Goal: Navigation & Orientation: Find specific page/section

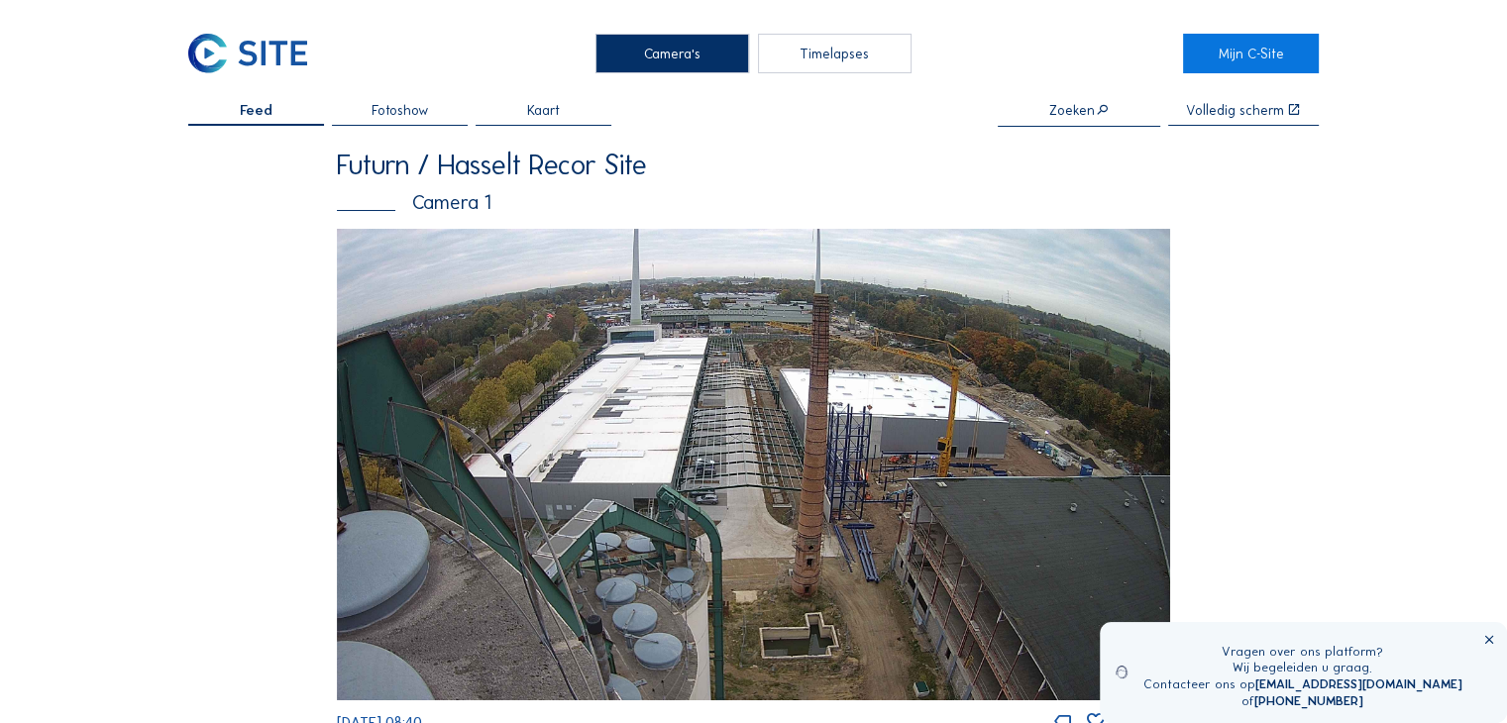
click at [543, 110] on span "Kaart" at bounding box center [543, 110] width 33 height 14
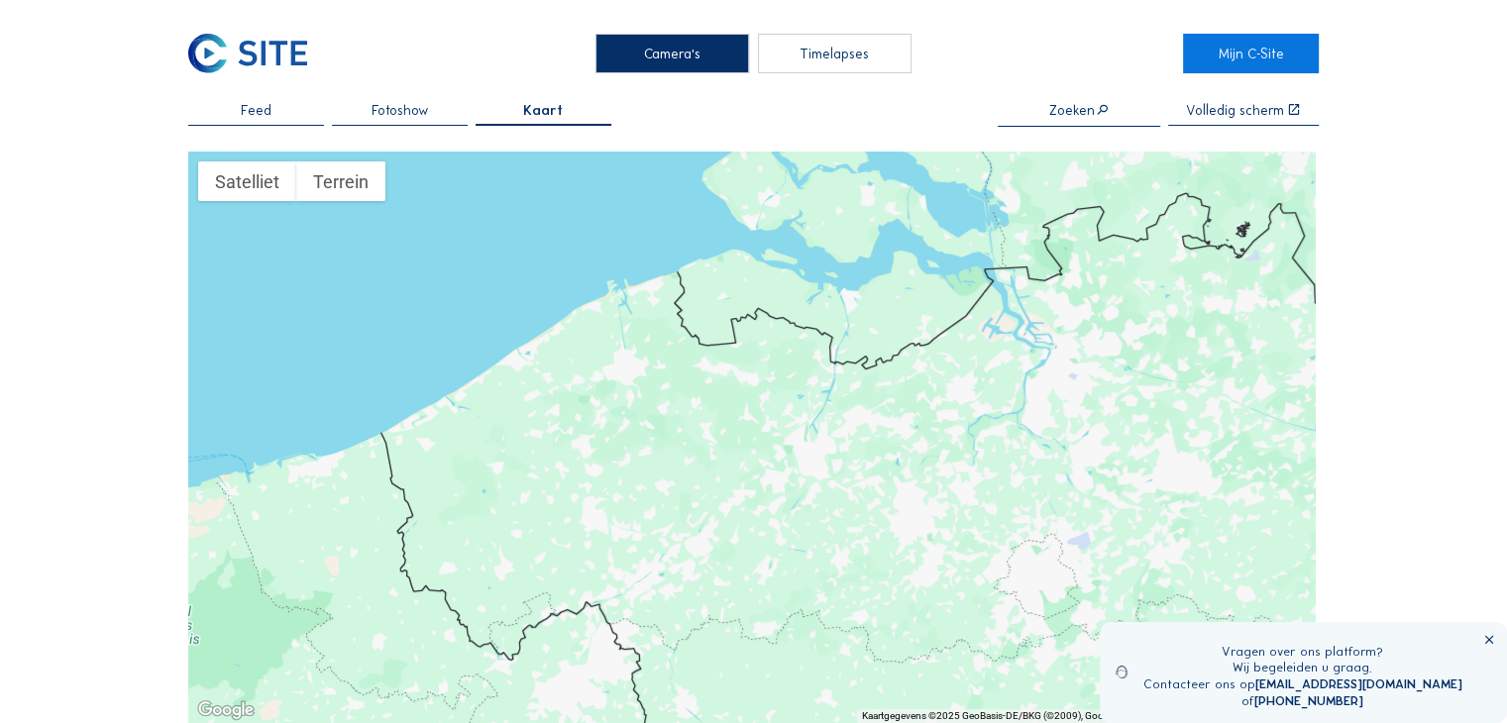
click at [289, 110] on div "Feed" at bounding box center [256, 115] width 136 height 24
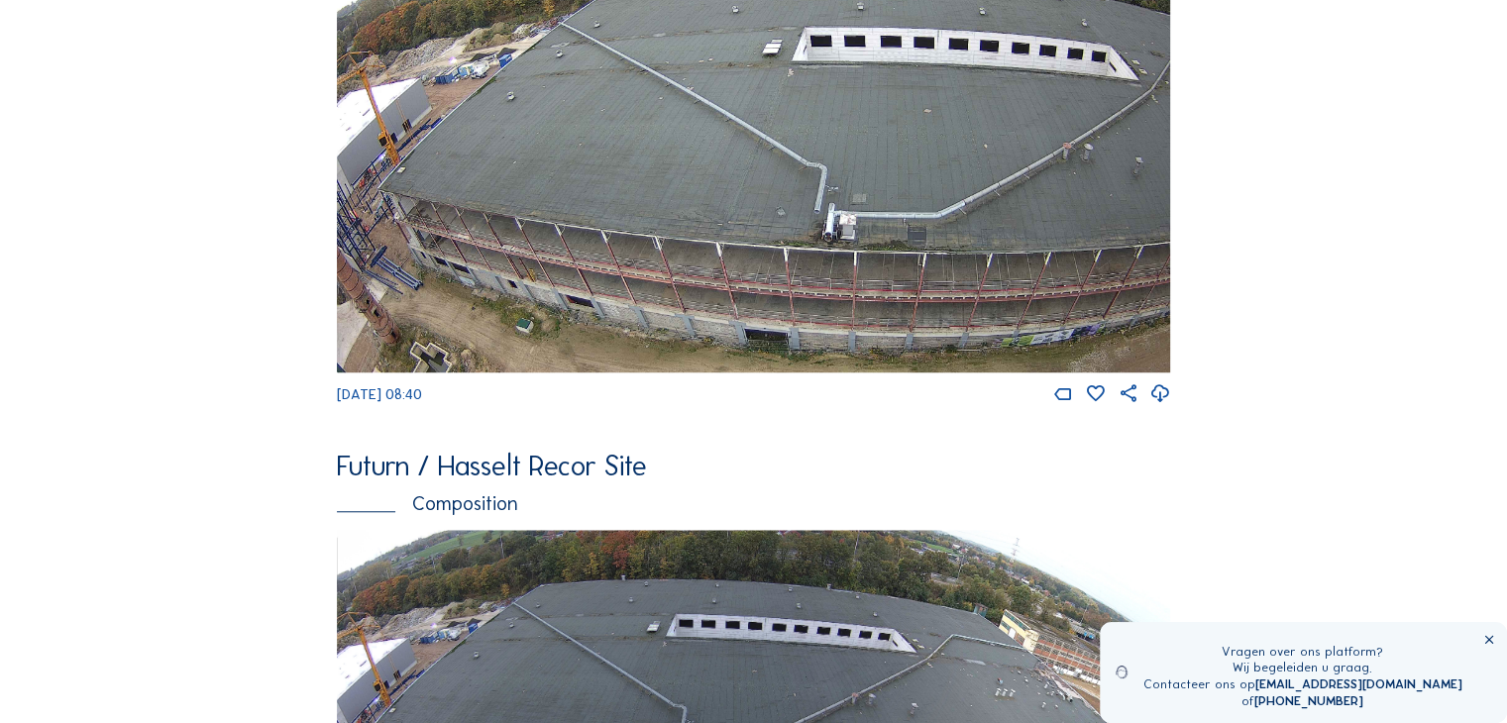
scroll to position [2061, 0]
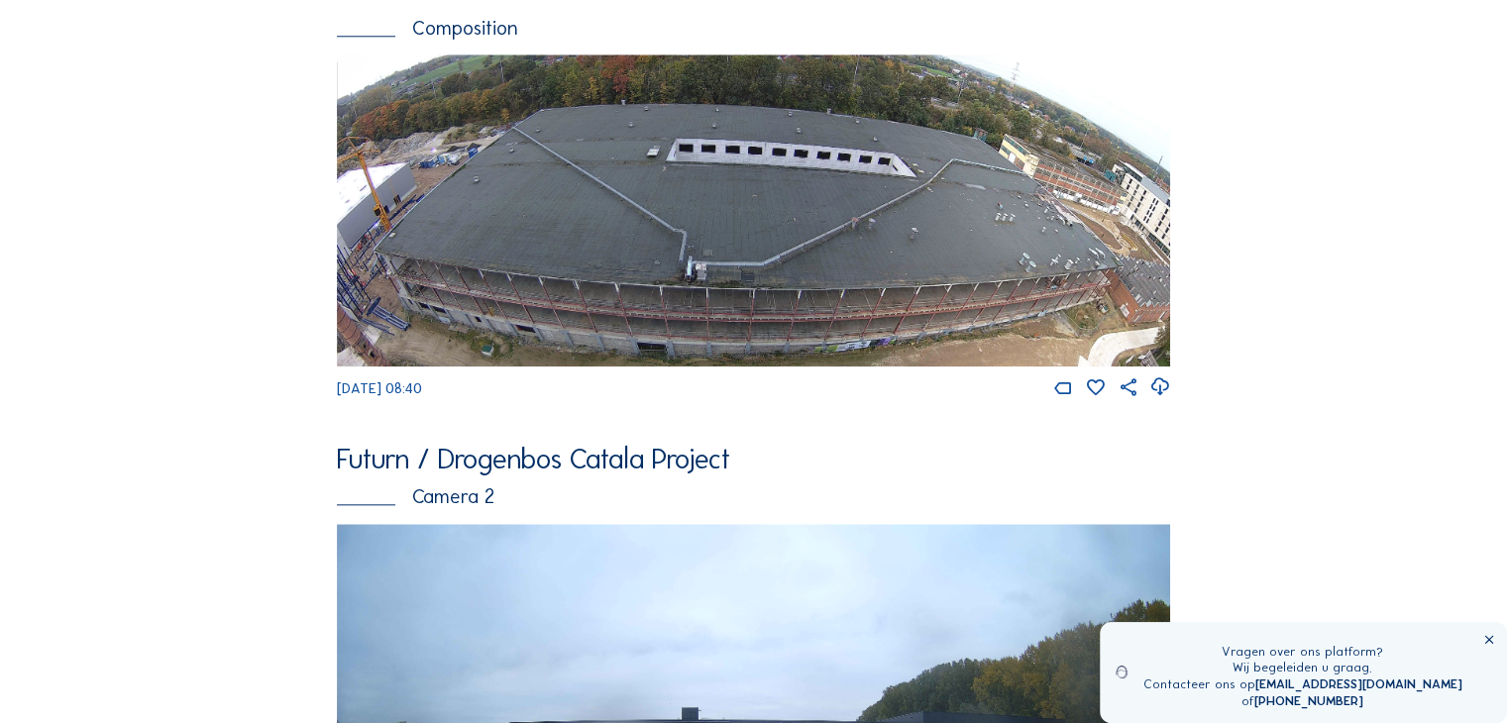
click at [277, 306] on div "Feed Fotoshow Kaart Zoeken Volledig scherm Futurn / Hasselt Recor Site Camera 1…" at bounding box center [753, 26] width 1131 height 3970
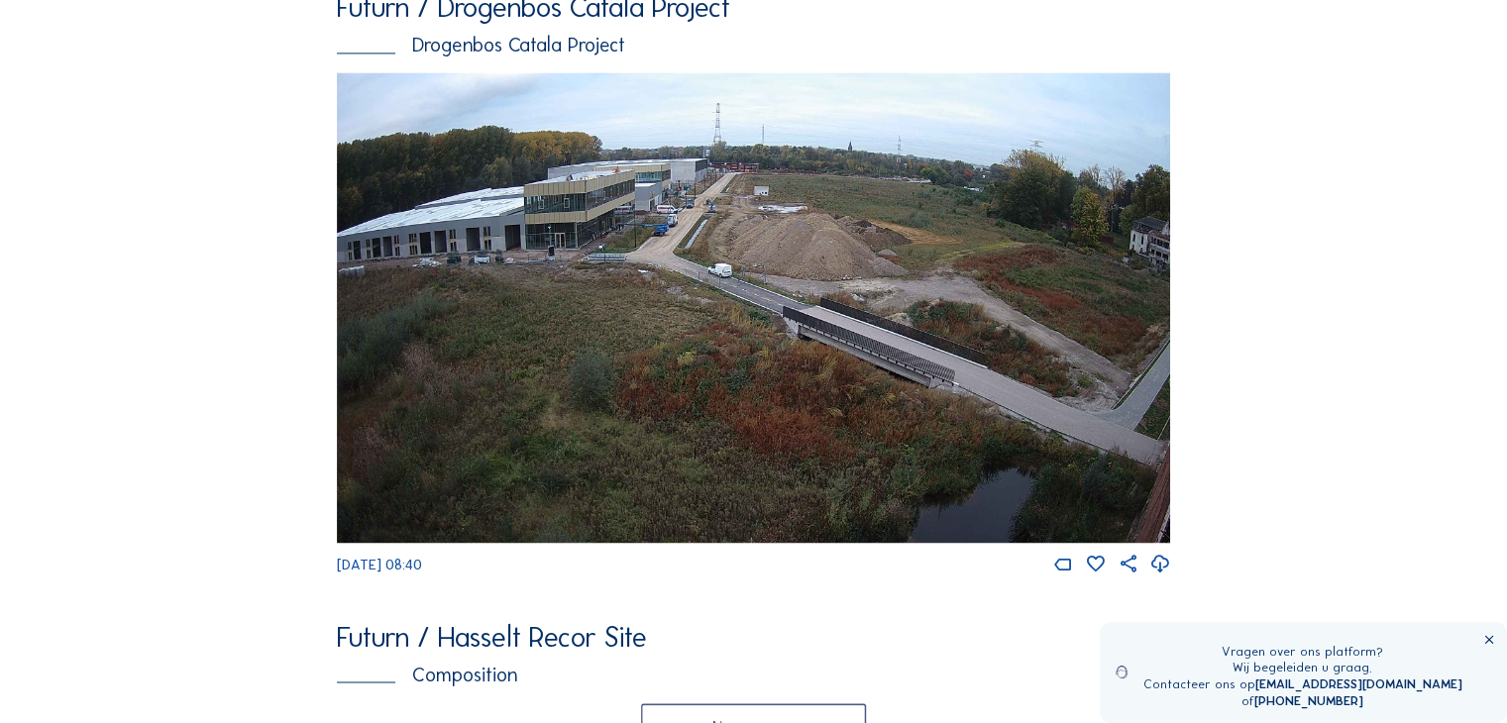
scroll to position [3052, 0]
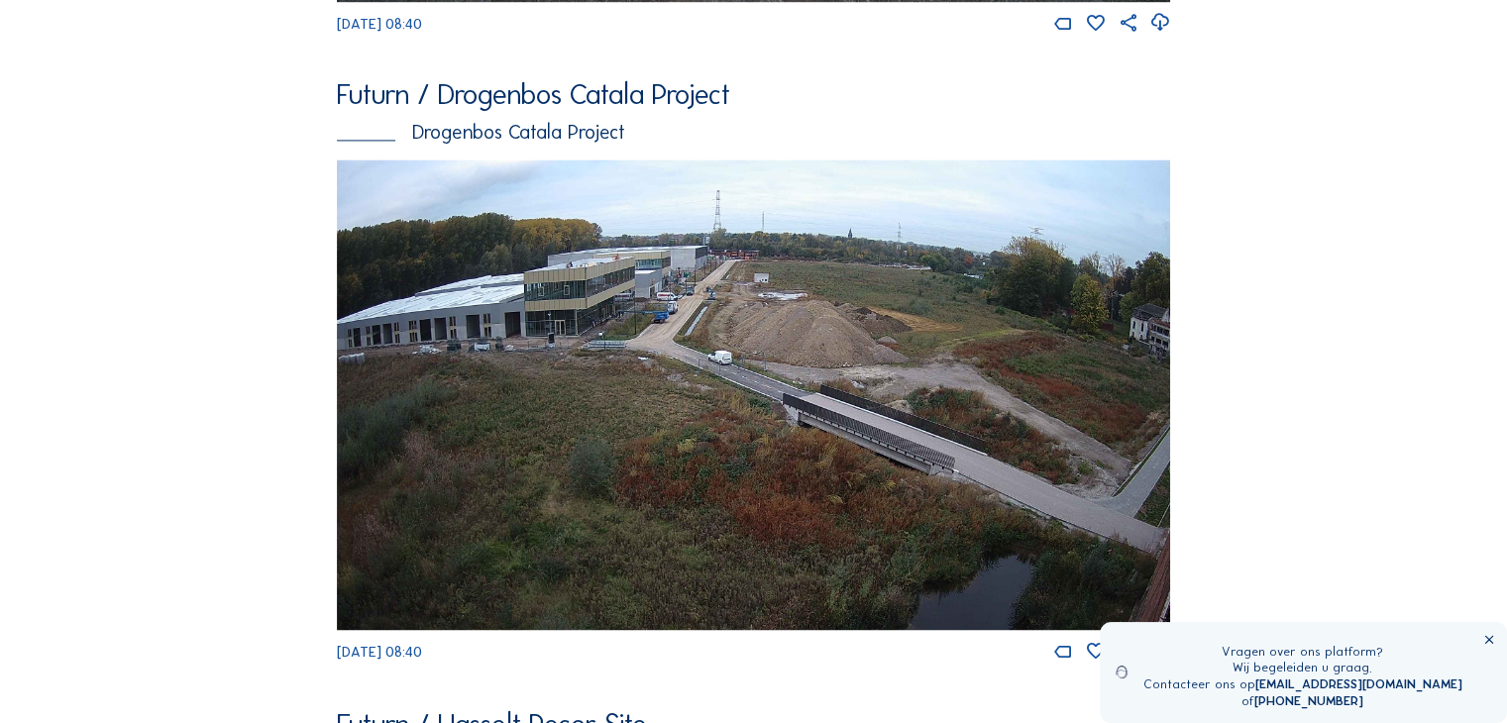
click at [1489, 642] on icon at bounding box center [1490, 640] width 14 height 14
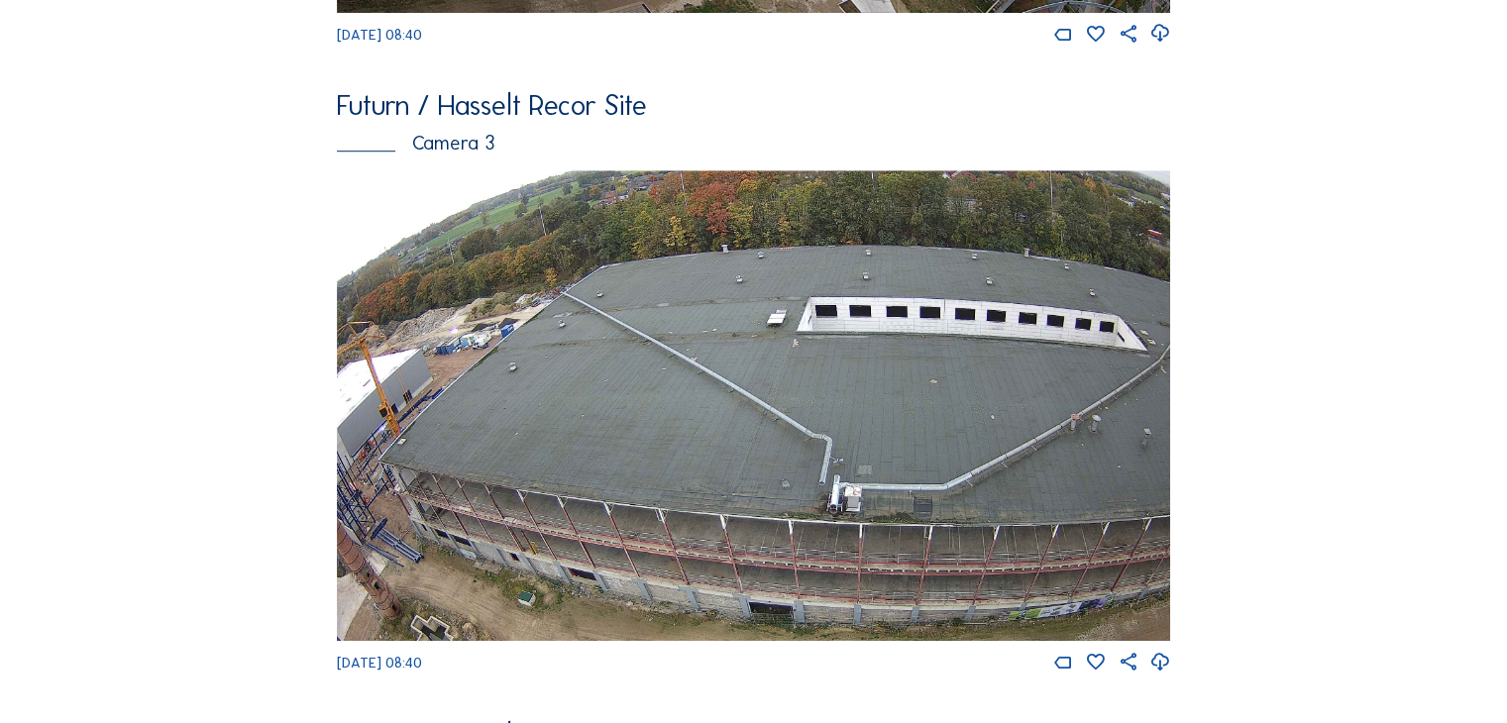
scroll to position [1288, 0]
